Goal: Information Seeking & Learning: Learn about a topic

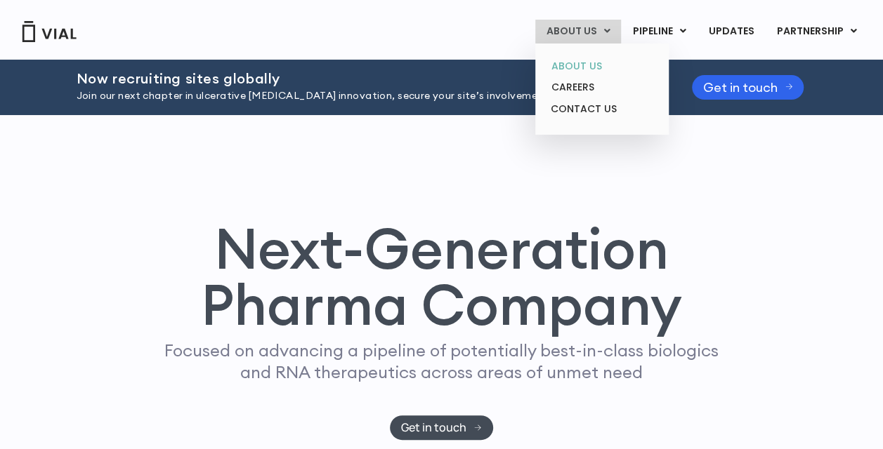
click at [592, 66] on link "ABOUT US" at bounding box center [601, 66] width 123 height 22
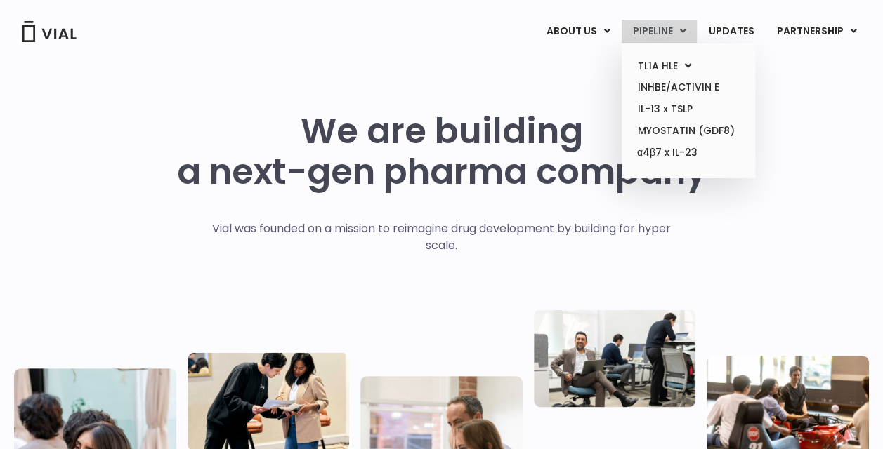
click at [669, 27] on link "PIPELINE" at bounding box center [658, 32] width 75 height 24
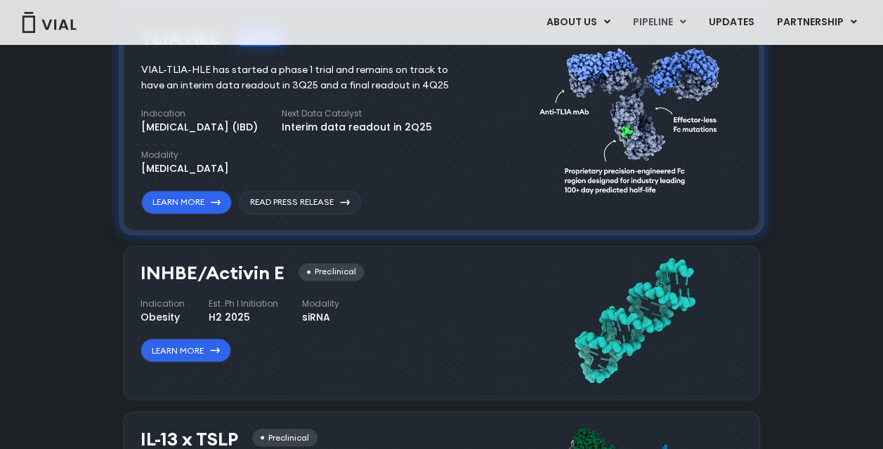
scroll to position [1056, 0]
